Goal: Book appointment/travel/reservation

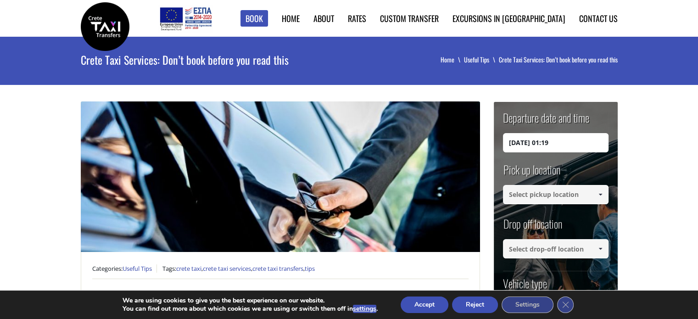
click at [518, 193] on input at bounding box center [556, 194] width 106 height 19
click at [598, 195] on span at bounding box center [599, 194] width 7 height 7
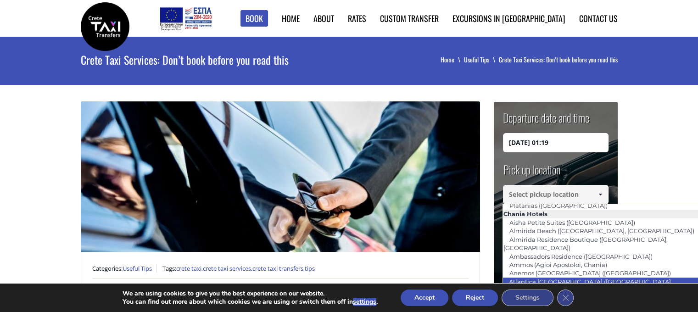
scroll to position [145, 0]
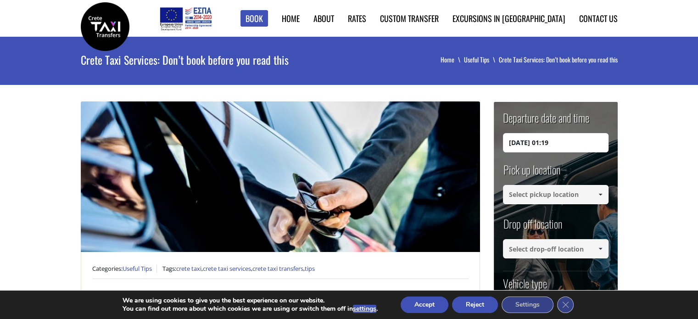
click at [601, 192] on span at bounding box center [599, 194] width 7 height 7
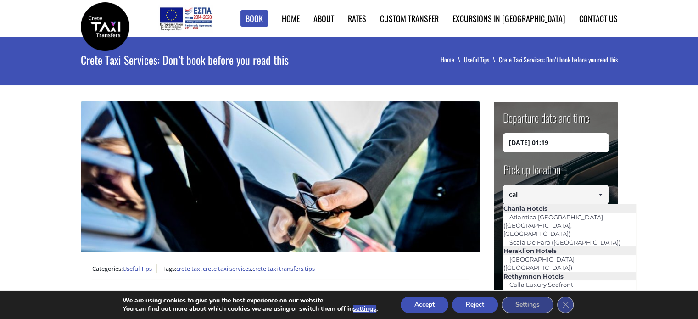
scroll to position [0, 0]
type input "c"
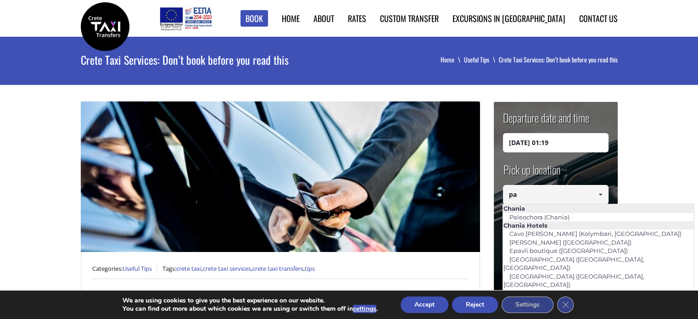
type input "p"
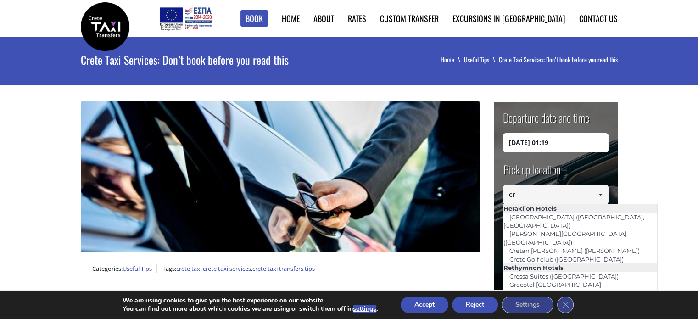
type input "c"
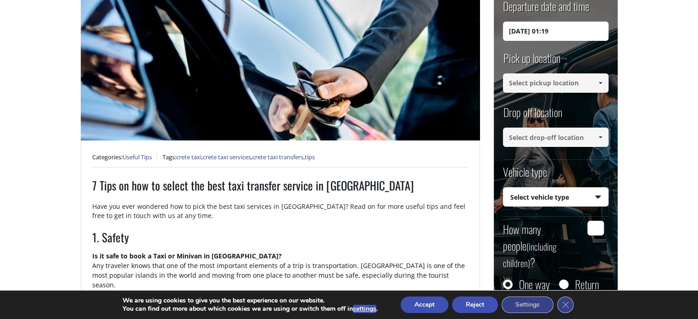
scroll to position [112, 0]
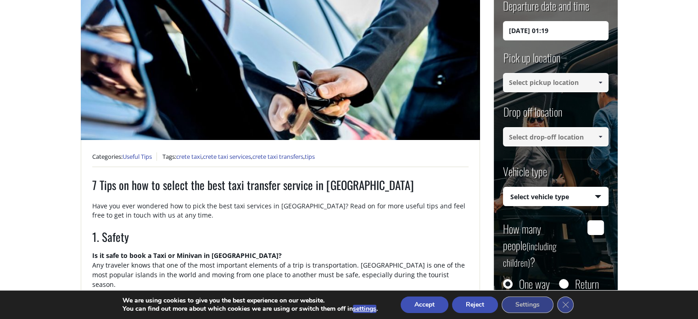
click at [573, 198] on select "Select vehicle type Taxi (4 passengers) Mercedes E Class Mini Van (7 passengers…" at bounding box center [555, 196] width 105 height 19
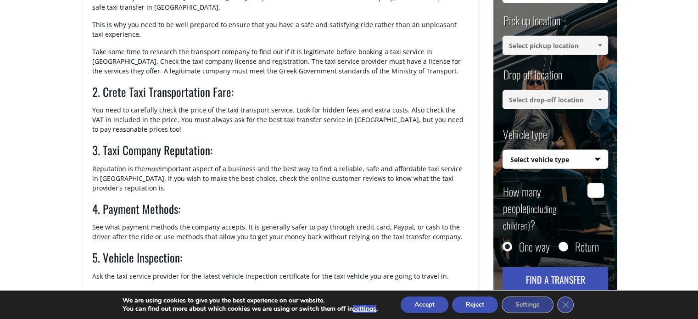
scroll to position [417, 0]
click at [562, 306] on icon "Close GDPR Cookie Banner" at bounding box center [565, 304] width 17 height 14
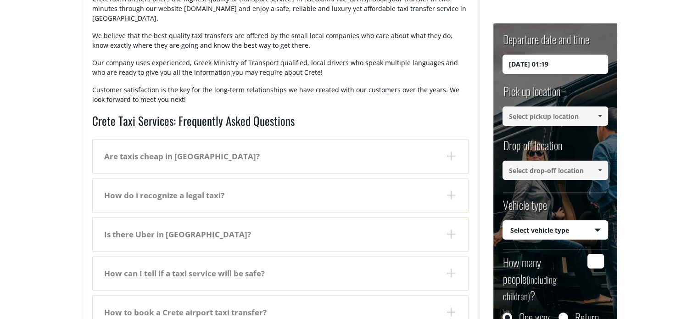
scroll to position [839, 0]
click at [361, 140] on dt "Are taxis cheap in Crete?" at bounding box center [280, 156] width 375 height 33
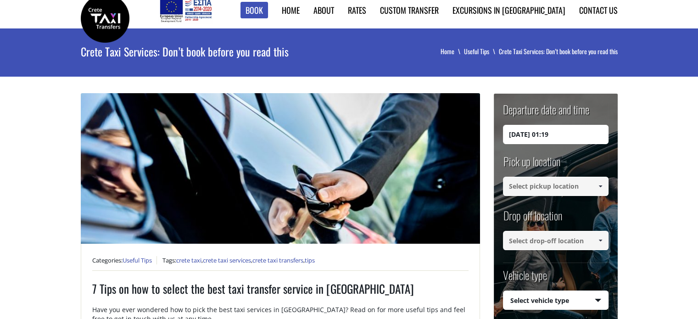
scroll to position [0, 0]
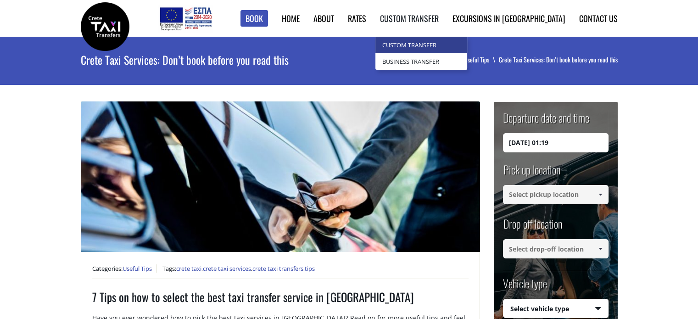
click at [445, 44] on link "Custom Transfer" at bounding box center [421, 45] width 92 height 17
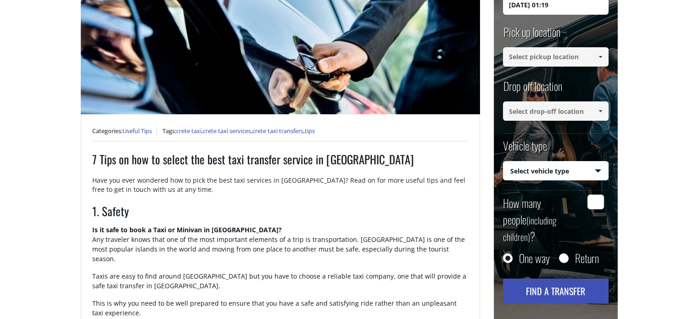
scroll to position [145, 0]
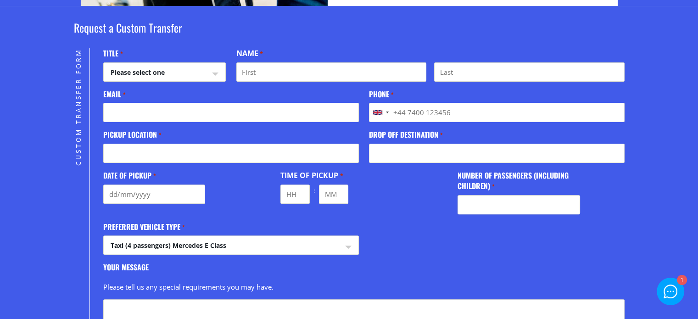
scroll to position [259, 0]
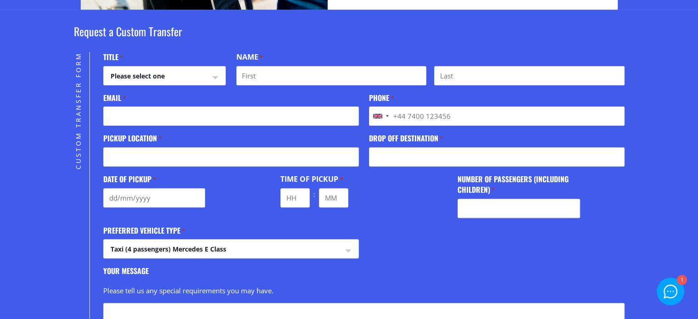
click at [339, 246] on select "Taxi (4 passengers) Mercedes E Class Mini Van (7 passengers) Mercedes [PERSON_N…" at bounding box center [231, 250] width 254 height 22
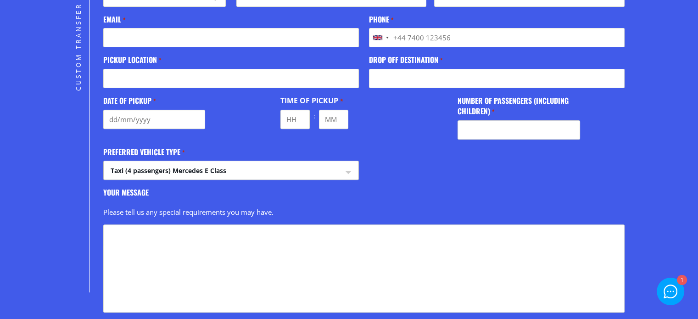
scroll to position [304, 0]
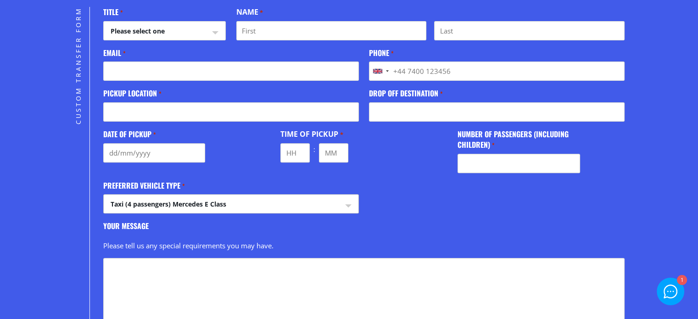
click at [670, 295] on div at bounding box center [670, 291] width 13 height 13
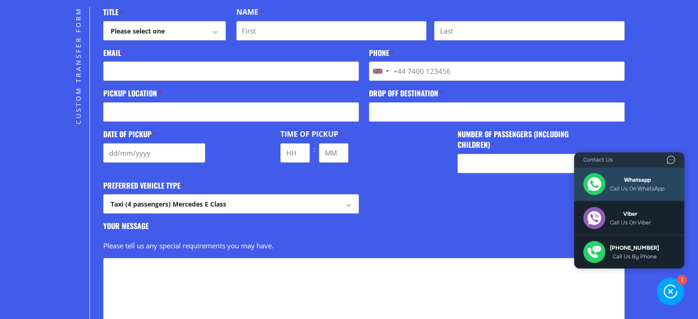
click at [615, 174] on link "Whatsapp Call us on WhatsApp" at bounding box center [629, 184] width 110 height 34
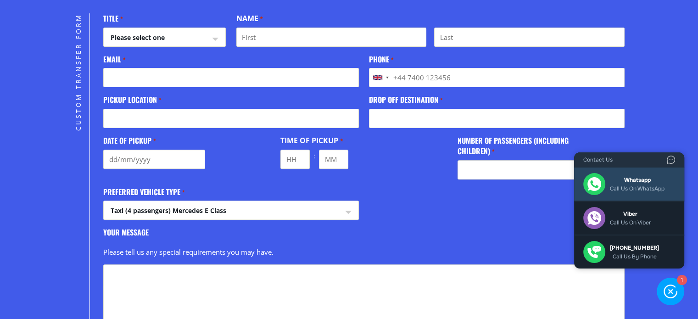
scroll to position [266, 0]
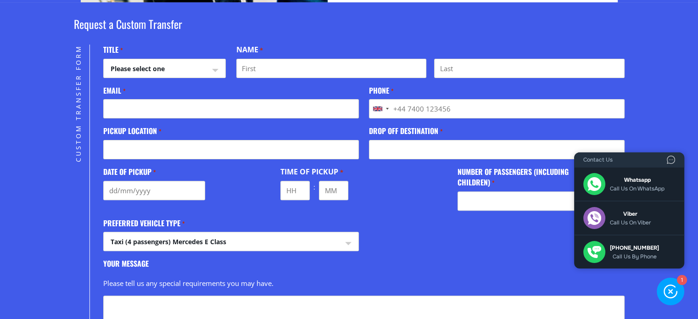
click at [661, 101] on section "Request a Custom Transfer Custom Transfer Form " * " indicates required fields …" at bounding box center [349, 217] width 698 height 431
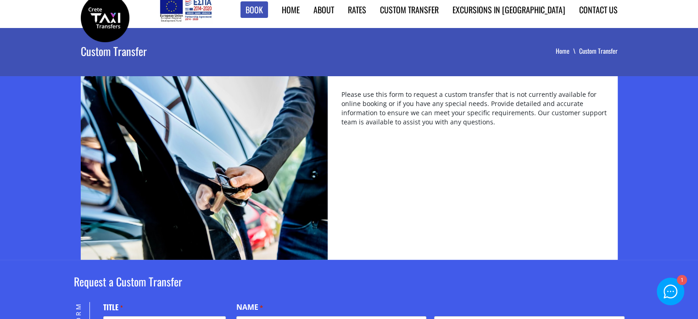
scroll to position [0, 0]
